Goal: Find specific page/section: Find specific page/section

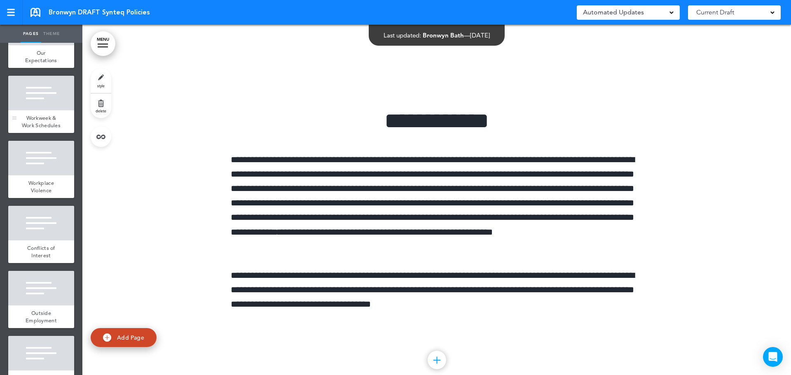
scroll to position [618, 0]
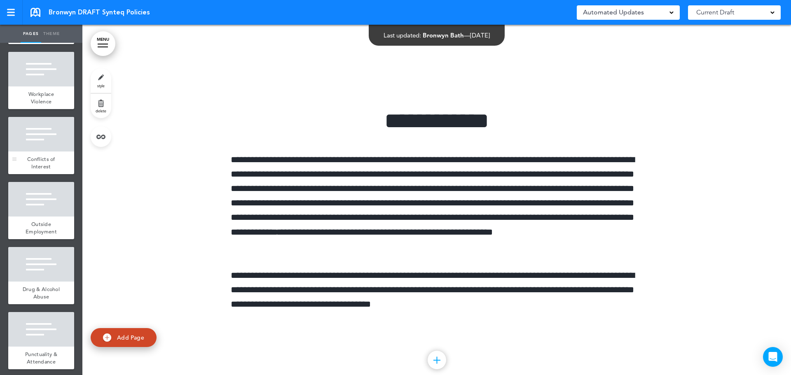
click at [45, 152] on div at bounding box center [41, 134] width 66 height 35
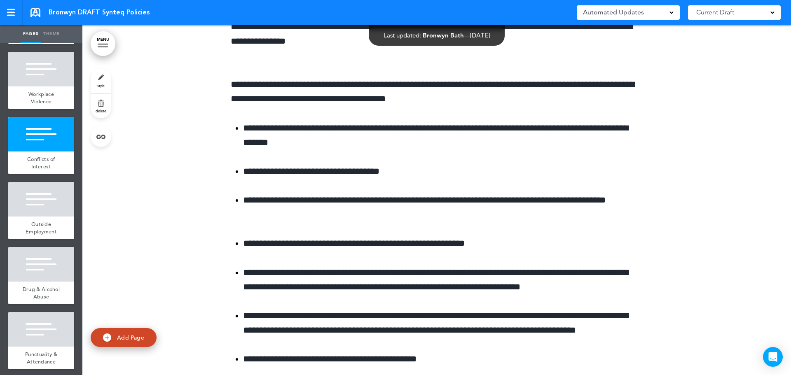
scroll to position [8241, 0]
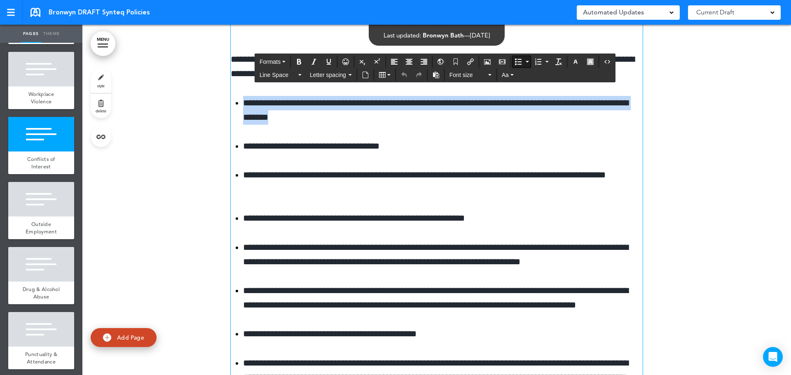
drag, startPoint x: 364, startPoint y: 115, endPoint x: 234, endPoint y: 97, distance: 131.9
click at [243, 97] on li "**********" at bounding box center [443, 110] width 400 height 29
copy li "**********"
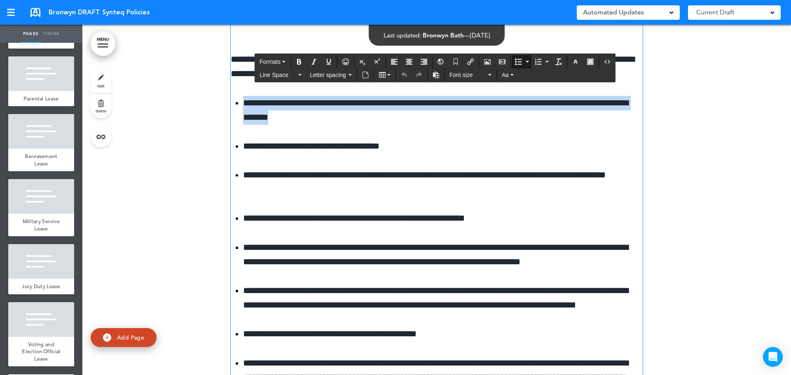
scroll to position [2578, 0]
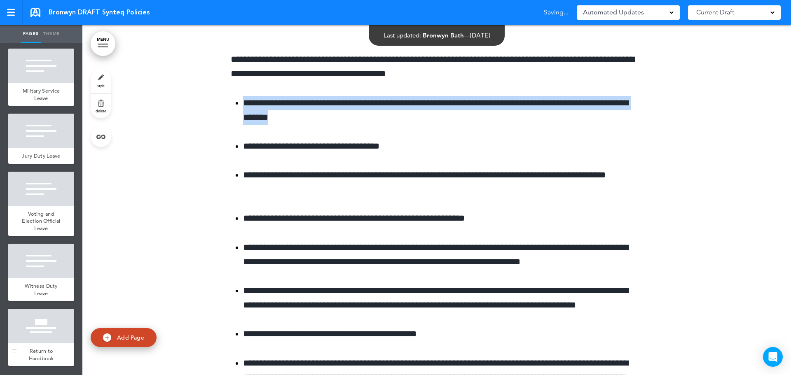
click at [51, 329] on div at bounding box center [41, 326] width 66 height 35
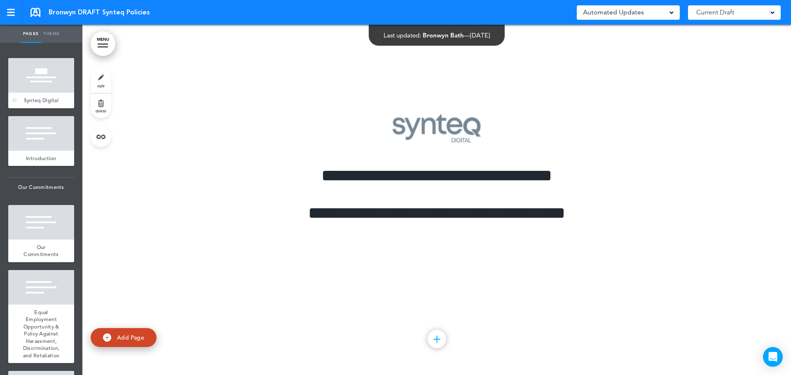
click at [42, 92] on div at bounding box center [41, 75] width 66 height 35
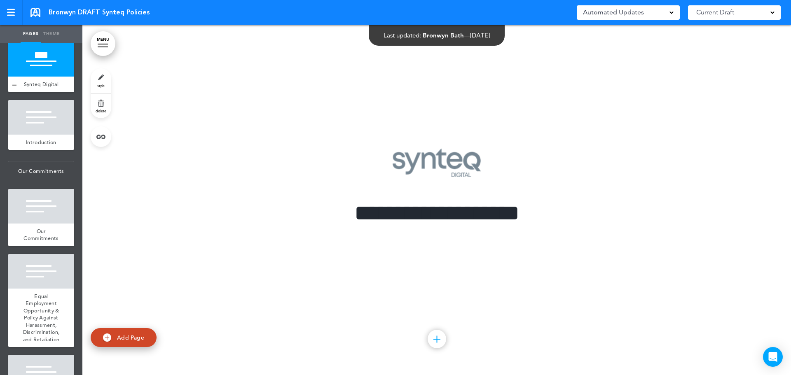
scroll to position [16, 0]
click at [35, 122] on div at bounding box center [41, 117] width 66 height 35
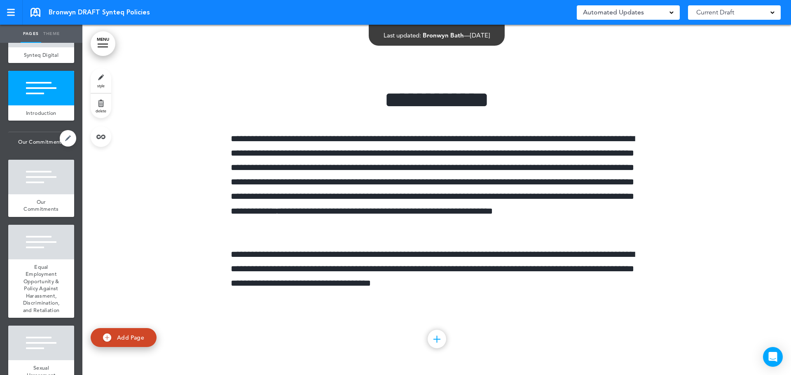
scroll to position [140, 0]
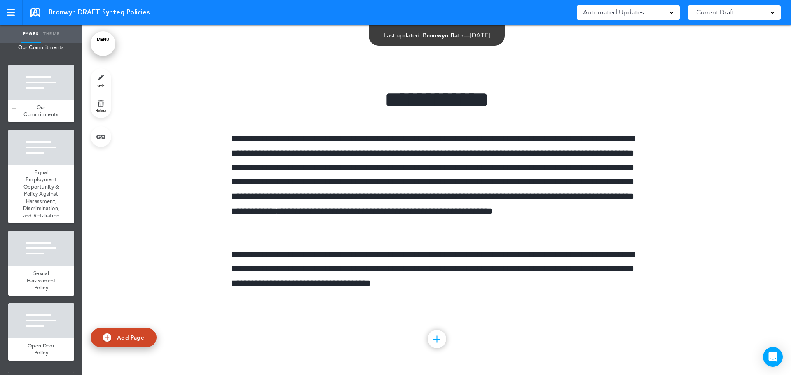
click at [40, 100] on div at bounding box center [41, 82] width 66 height 35
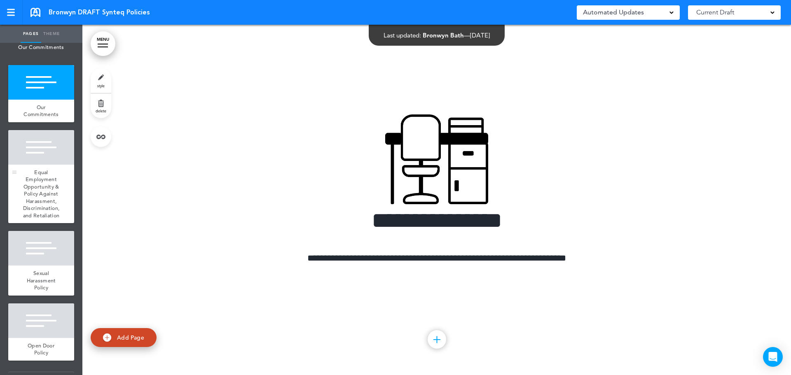
scroll to position [701, 0]
click at [40, 162] on div at bounding box center [41, 147] width 66 height 35
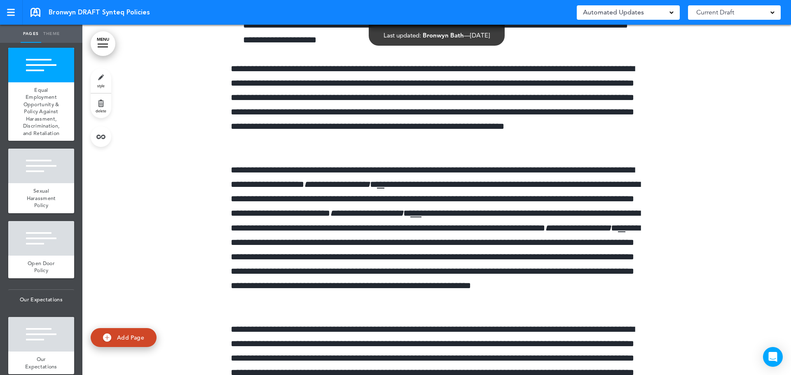
scroll to position [1588, 0]
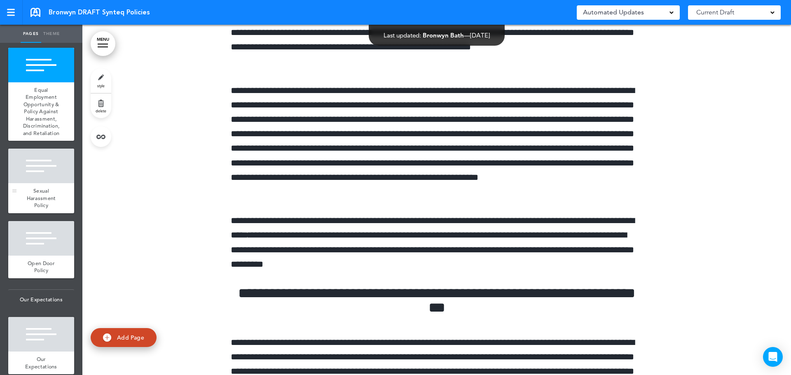
click at [43, 209] on span "Sexual Harassment Policy" at bounding box center [41, 197] width 29 height 21
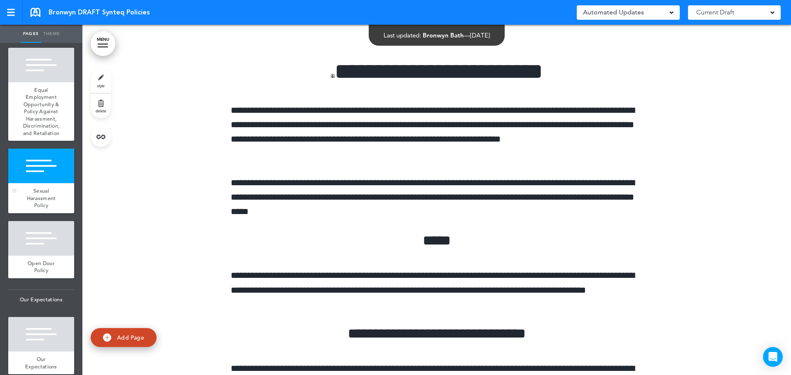
scroll to position [2872, 0]
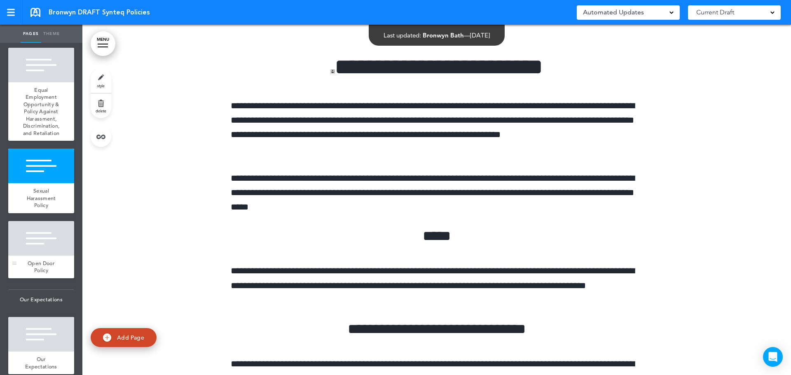
click at [41, 279] on div "Open Door Policy" at bounding box center [41, 267] width 66 height 23
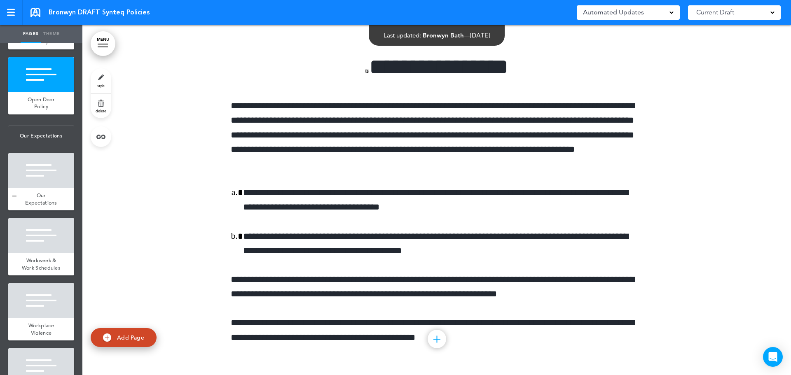
scroll to position [387, 0]
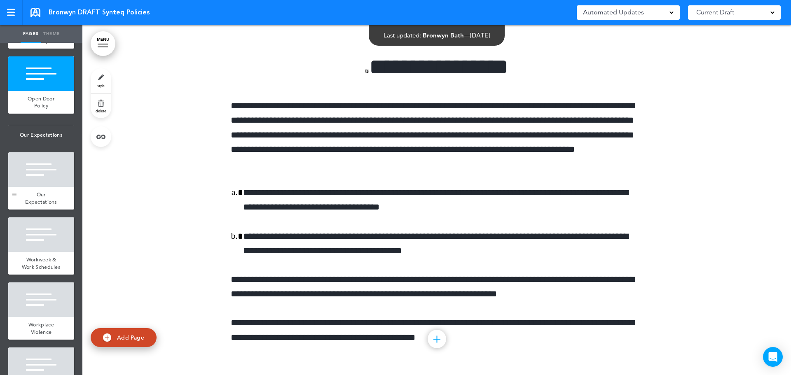
click at [48, 187] on div at bounding box center [41, 169] width 66 height 35
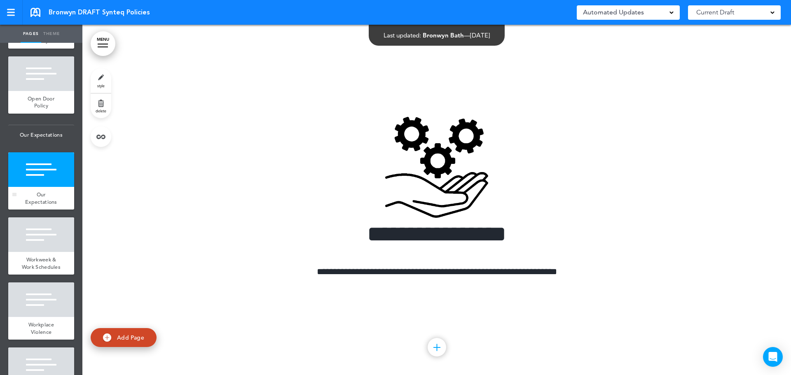
scroll to position [6983, 0]
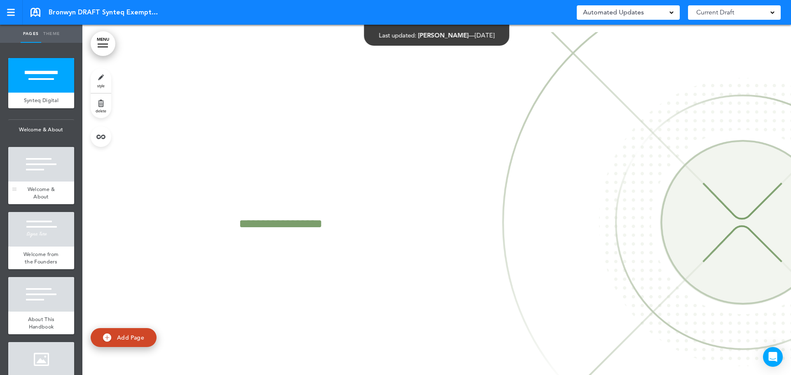
click at [42, 179] on div at bounding box center [41, 164] width 66 height 35
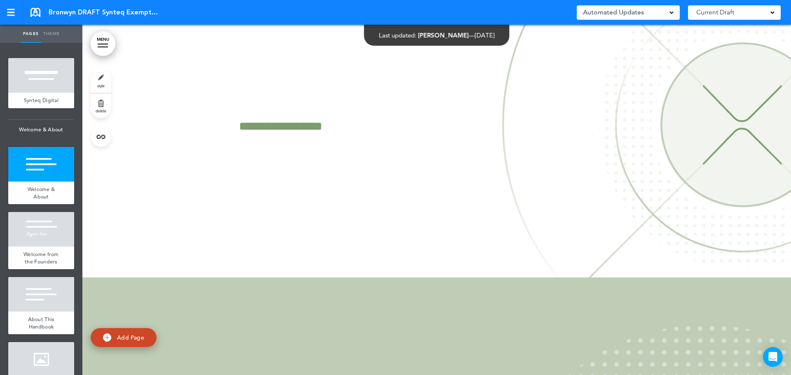
scroll to position [351, 0]
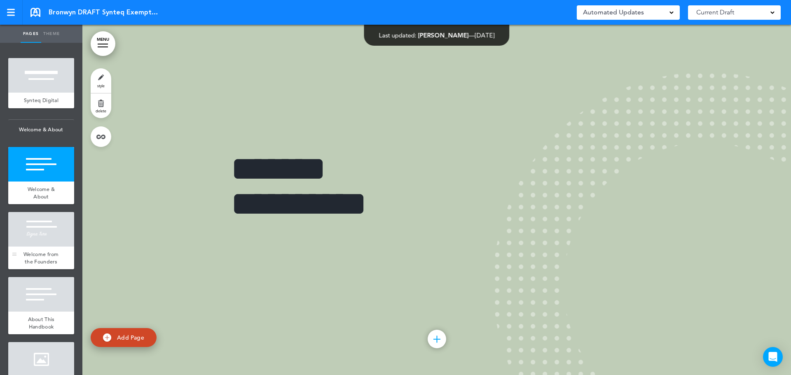
click at [51, 247] on div at bounding box center [41, 229] width 66 height 35
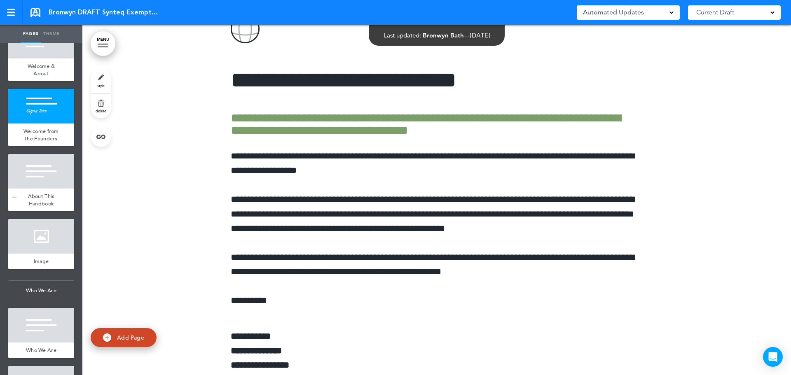
scroll to position [124, 0]
click at [49, 188] on div at bounding box center [41, 171] width 66 height 35
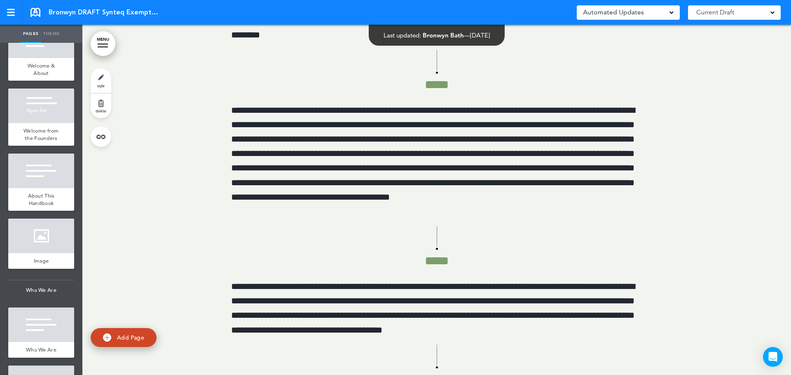
scroll to position [4349, 0]
